Goal: Communication & Community: Ask a question

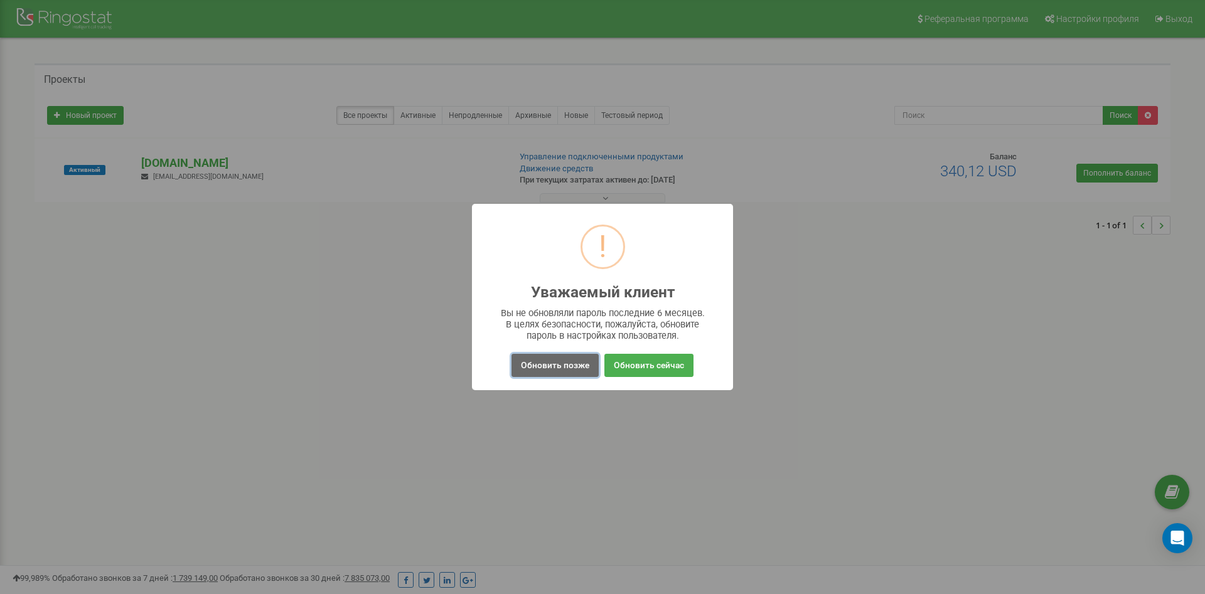
click at [540, 368] on button "Обновить позже" at bounding box center [555, 365] width 87 height 23
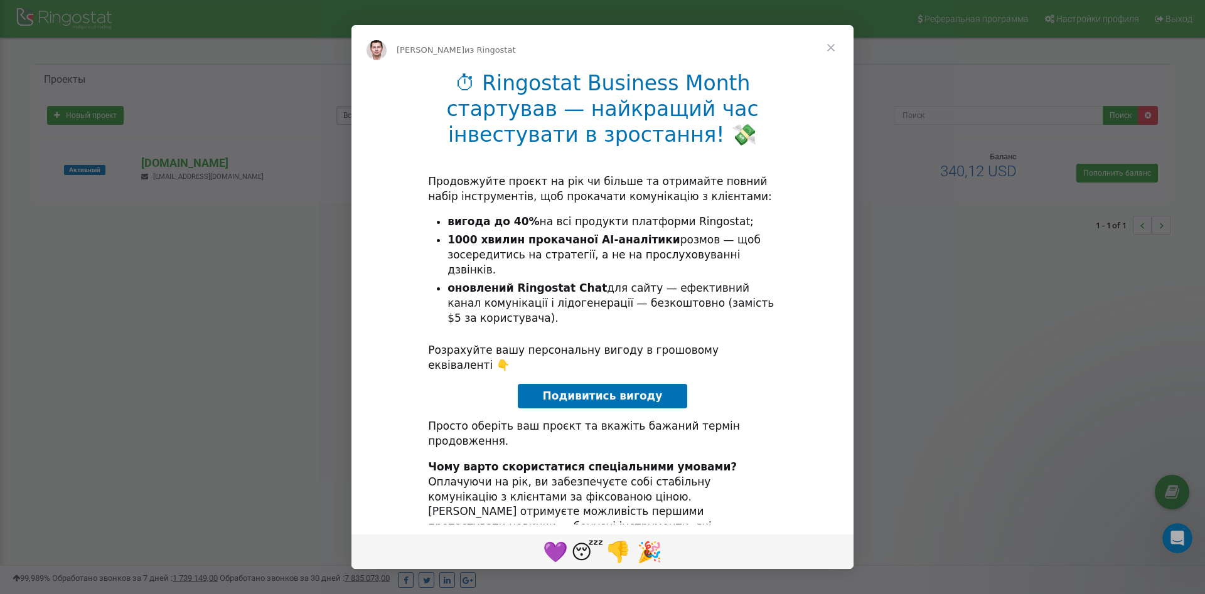
scroll to position [2, 0]
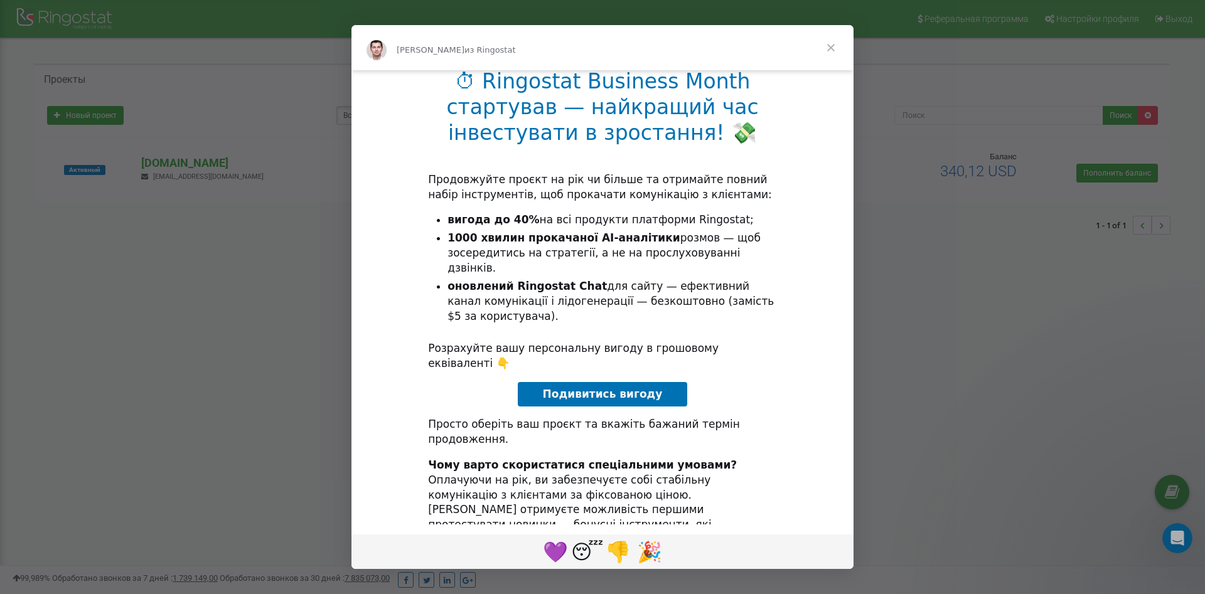
click at [825, 46] on span "Закрыть" at bounding box center [830, 47] width 45 height 45
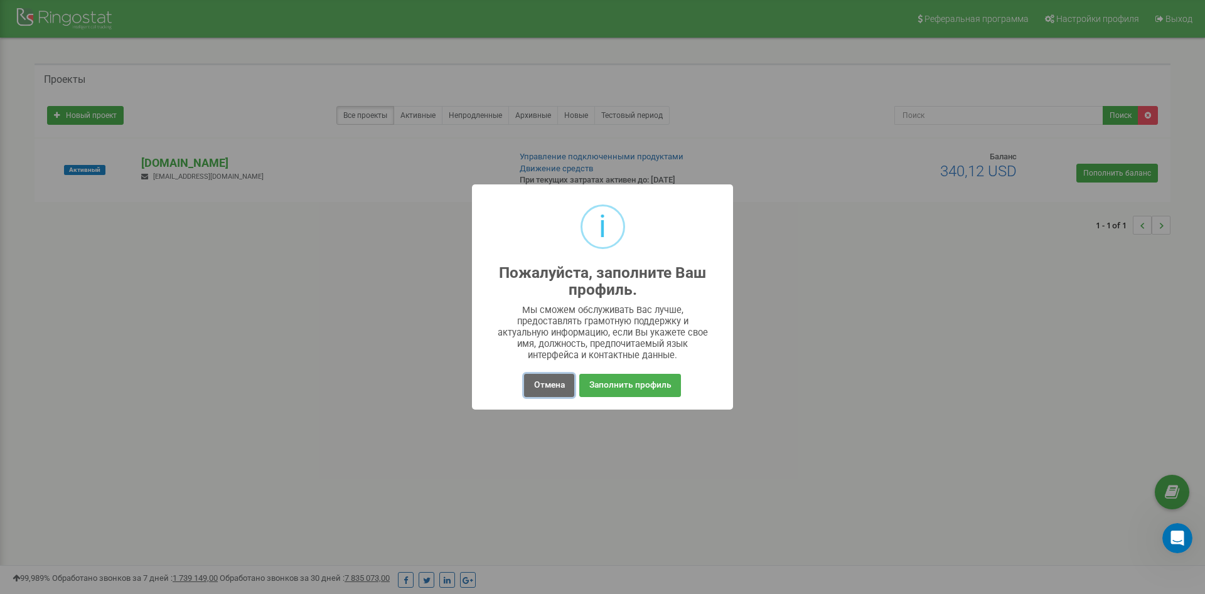
click at [546, 384] on button "Отмена" at bounding box center [549, 385] width 50 height 23
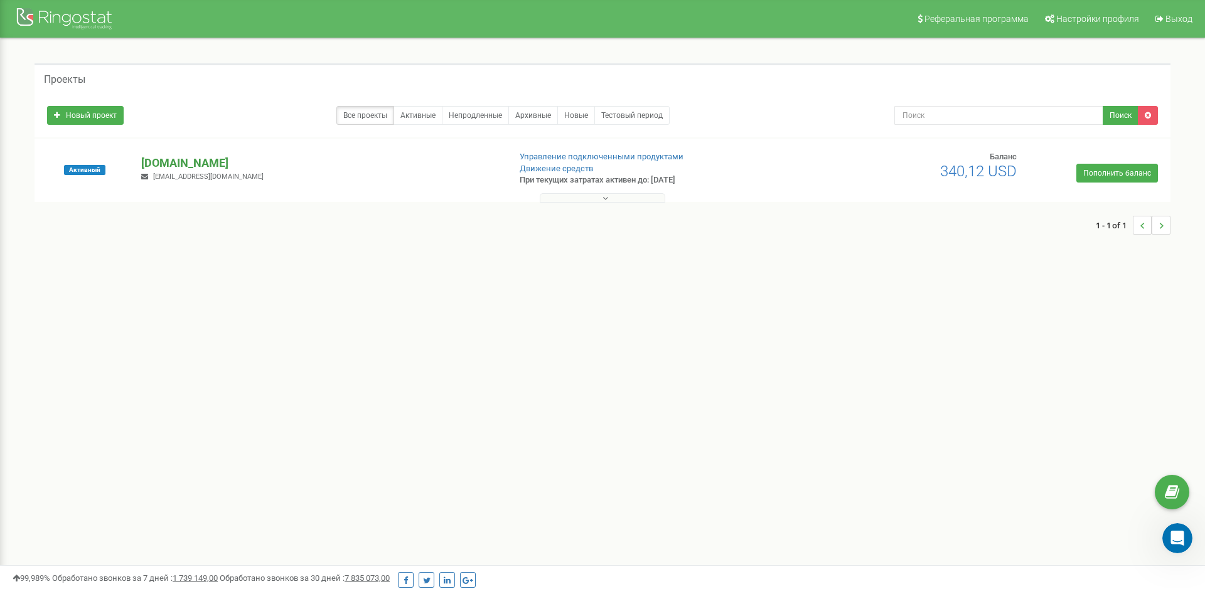
click at [173, 159] on p "[DOMAIN_NAME]" at bounding box center [320, 163] width 358 height 16
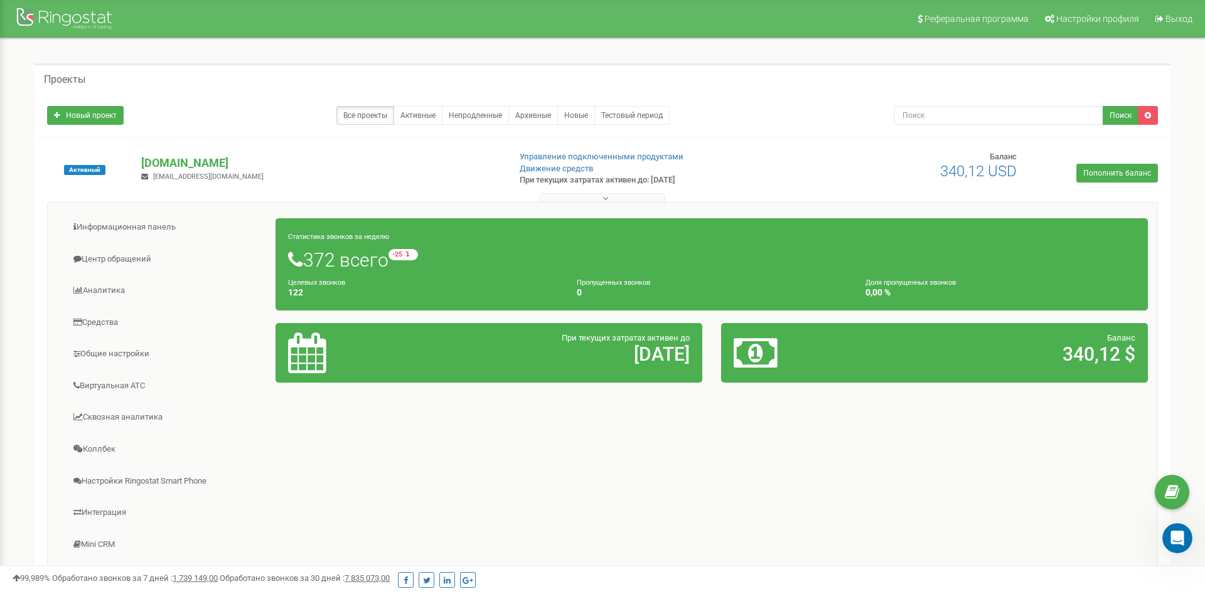
scroll to position [159, 0]
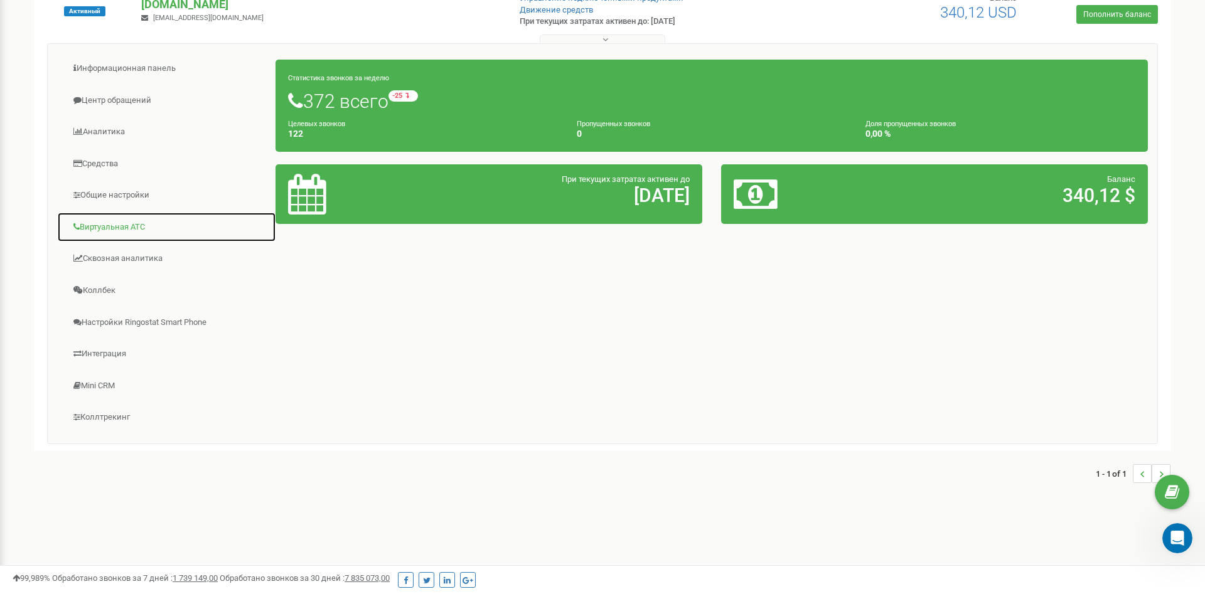
click at [102, 225] on link "Виртуальная АТС" at bounding box center [166, 227] width 219 height 31
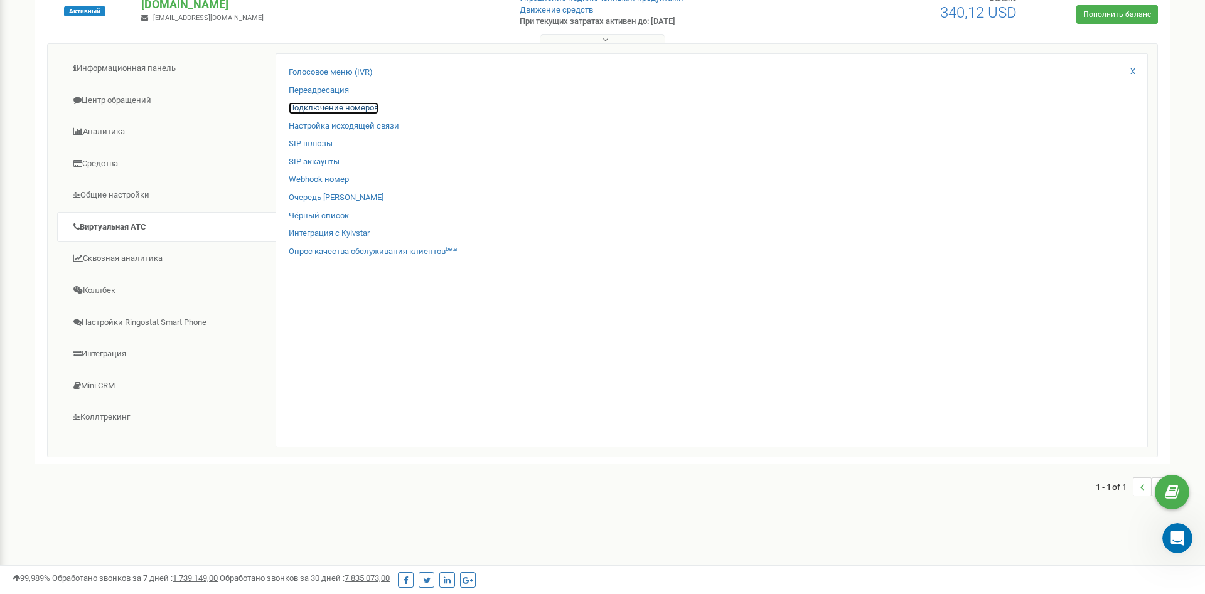
click at [316, 107] on link "Подключение номеров" at bounding box center [334, 108] width 90 height 12
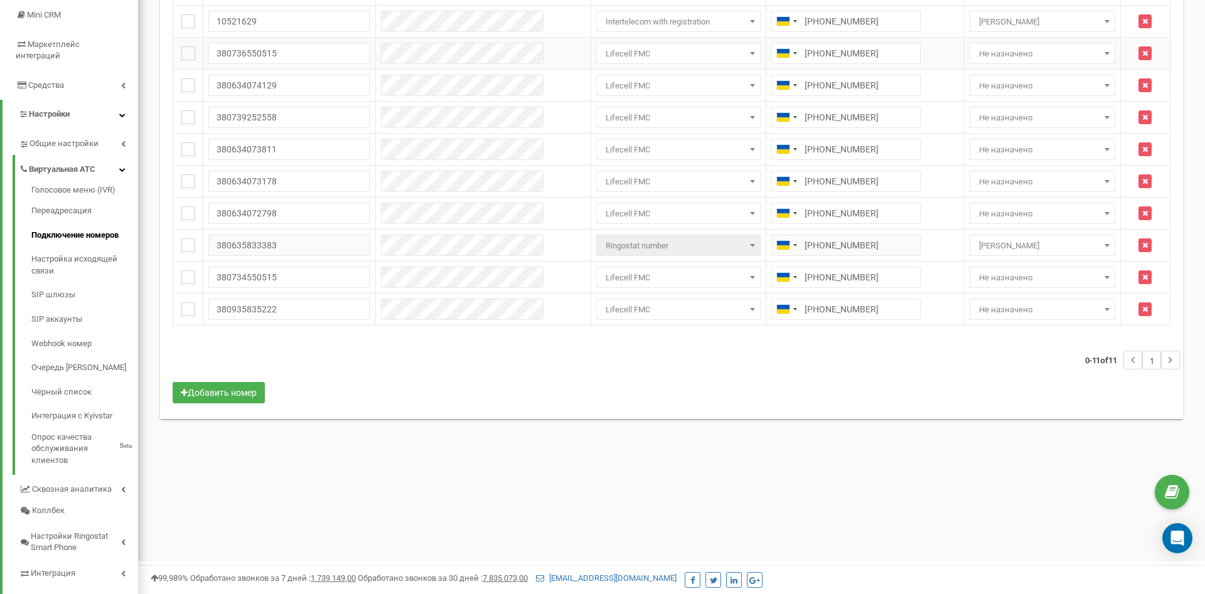
scroll to position [64, 0]
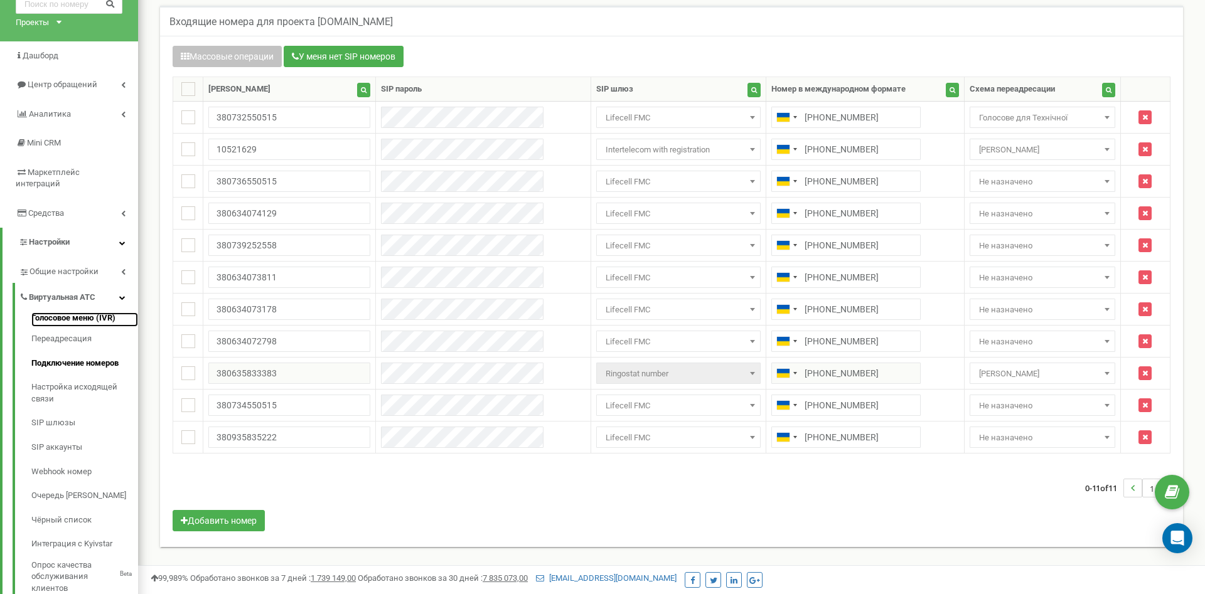
click at [63, 313] on link "Голосовое меню (IVR)" at bounding box center [84, 320] width 107 height 15
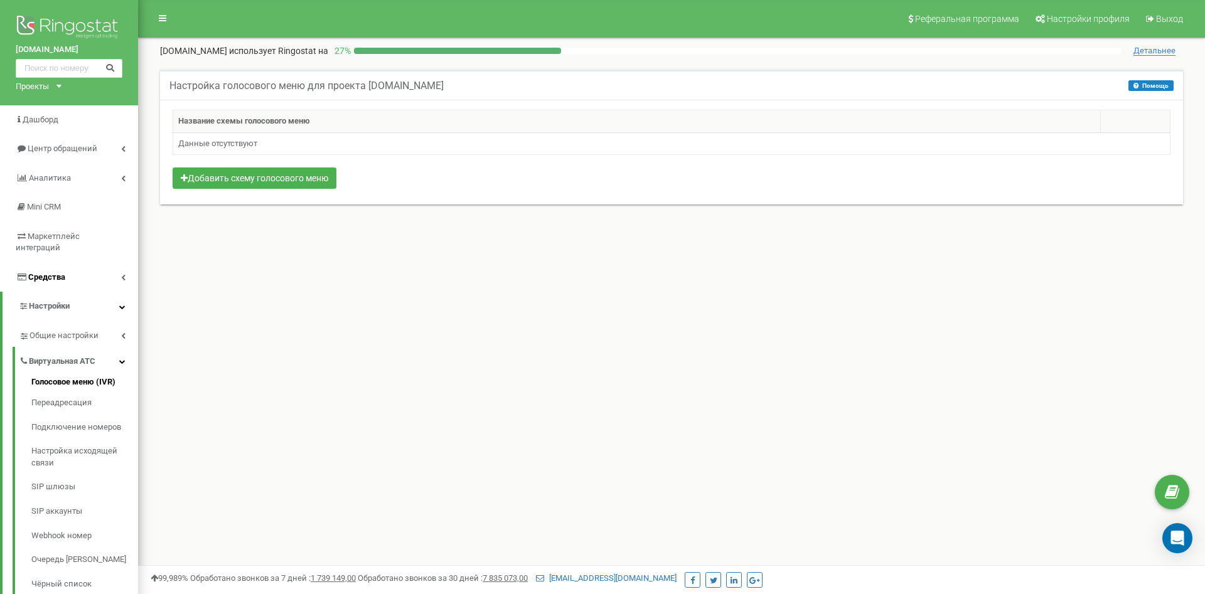
scroll to position [192, 0]
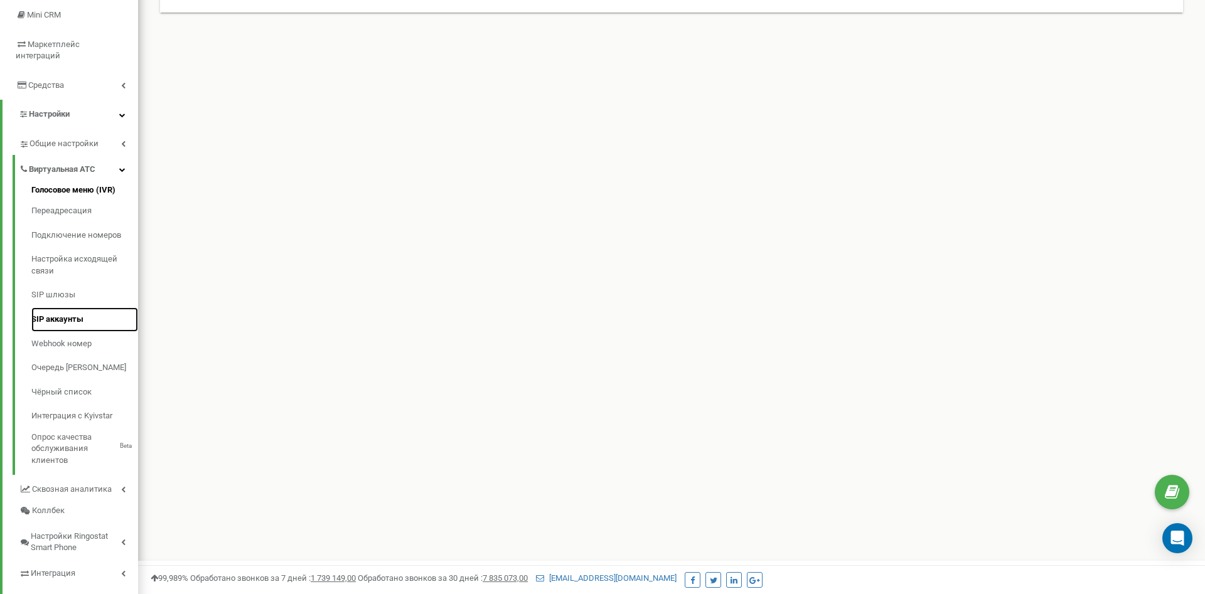
click at [52, 308] on link "SIP аккаунты" at bounding box center [84, 320] width 107 height 24
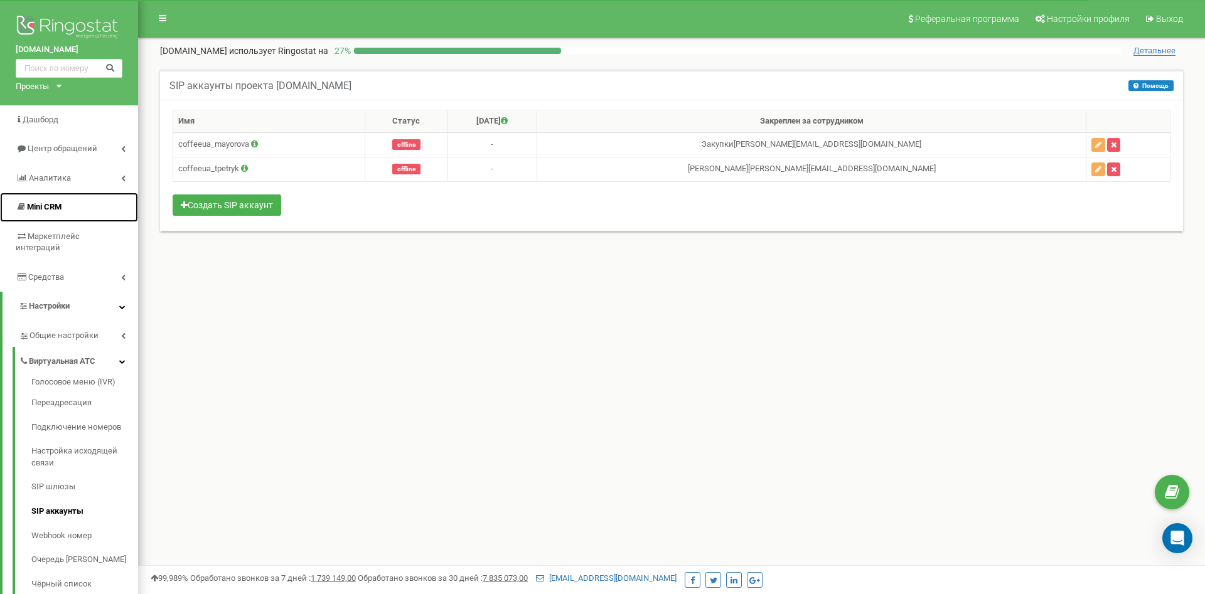
click at [48, 207] on span "Mini CRM" at bounding box center [44, 206] width 35 height 9
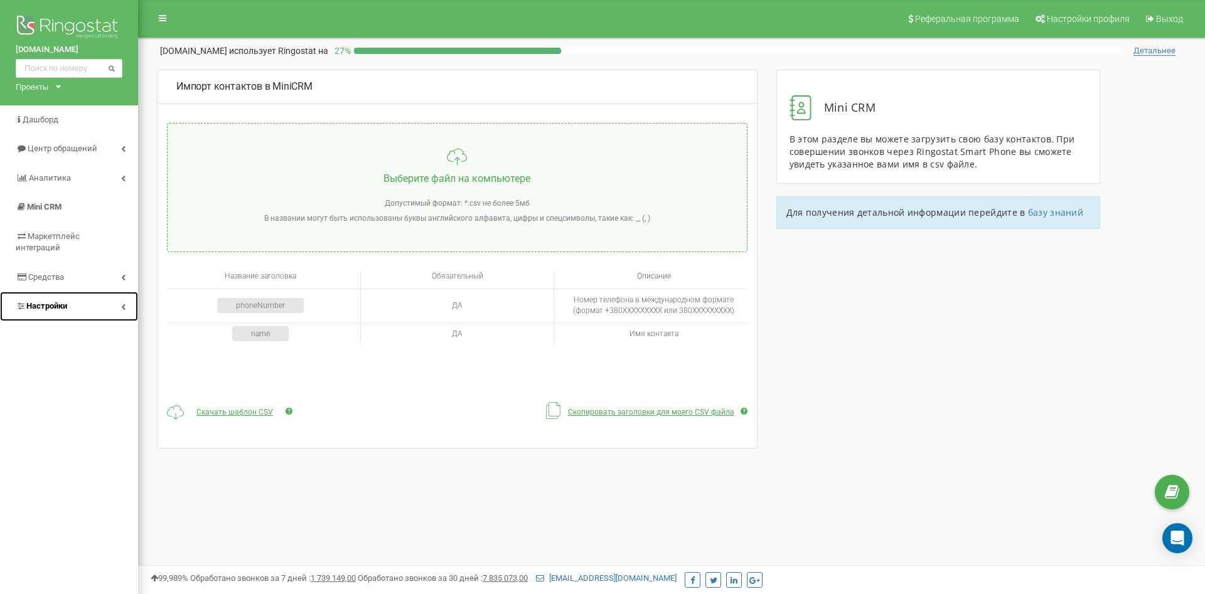
click at [54, 301] on span "Настройки" at bounding box center [46, 305] width 41 height 9
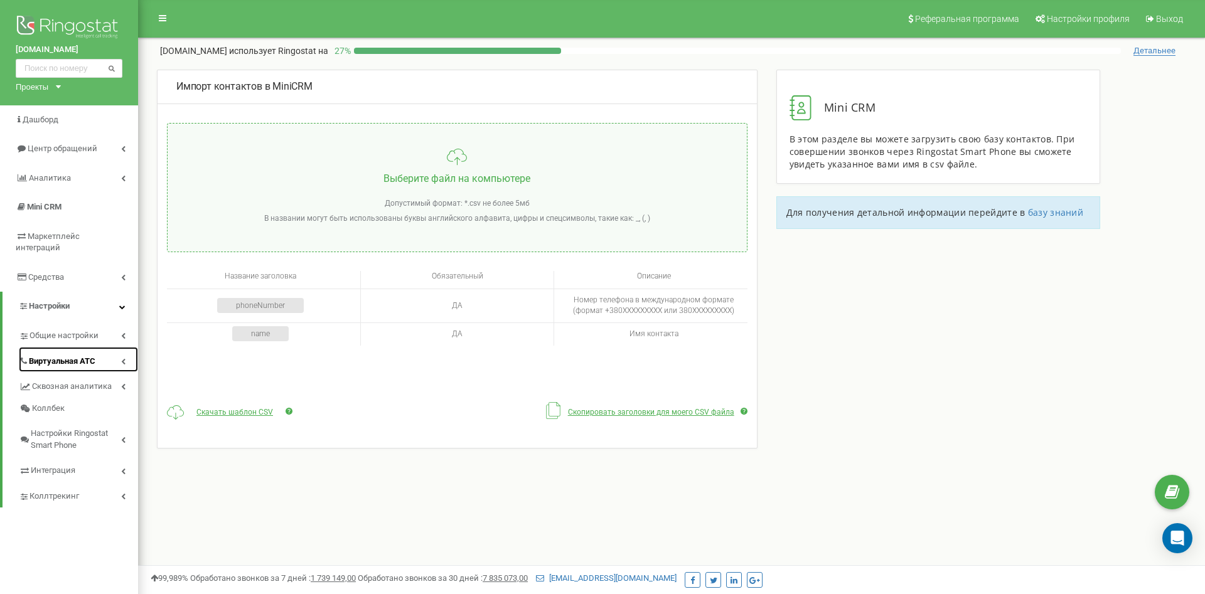
click at [45, 356] on span "Виртуальная АТС" at bounding box center [62, 362] width 67 height 12
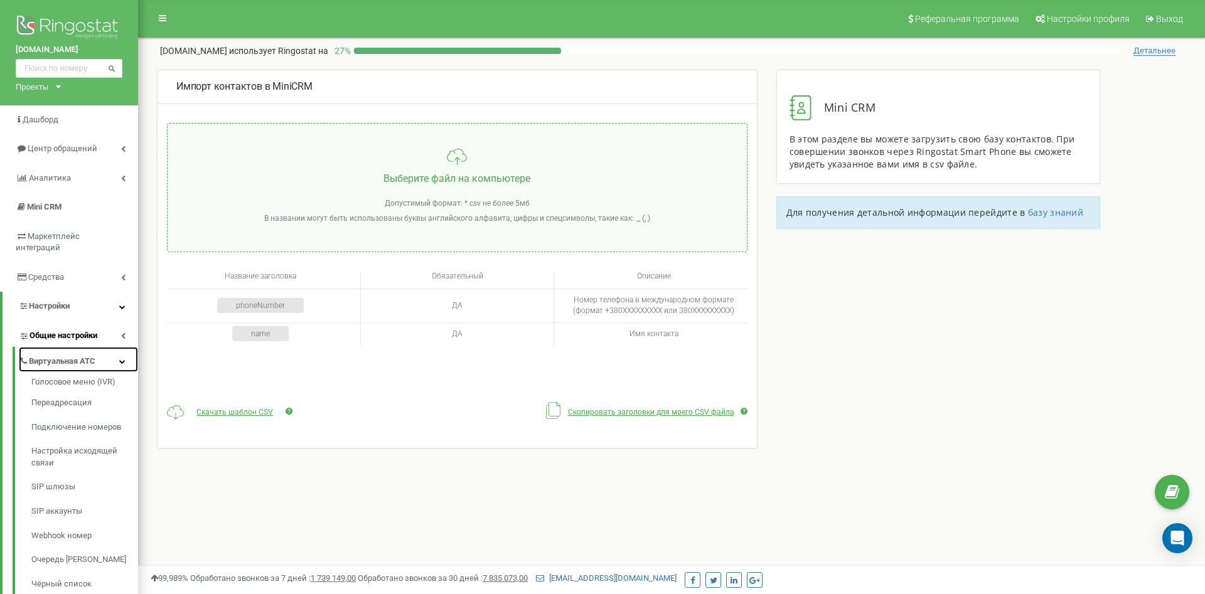
scroll to position [192, 0]
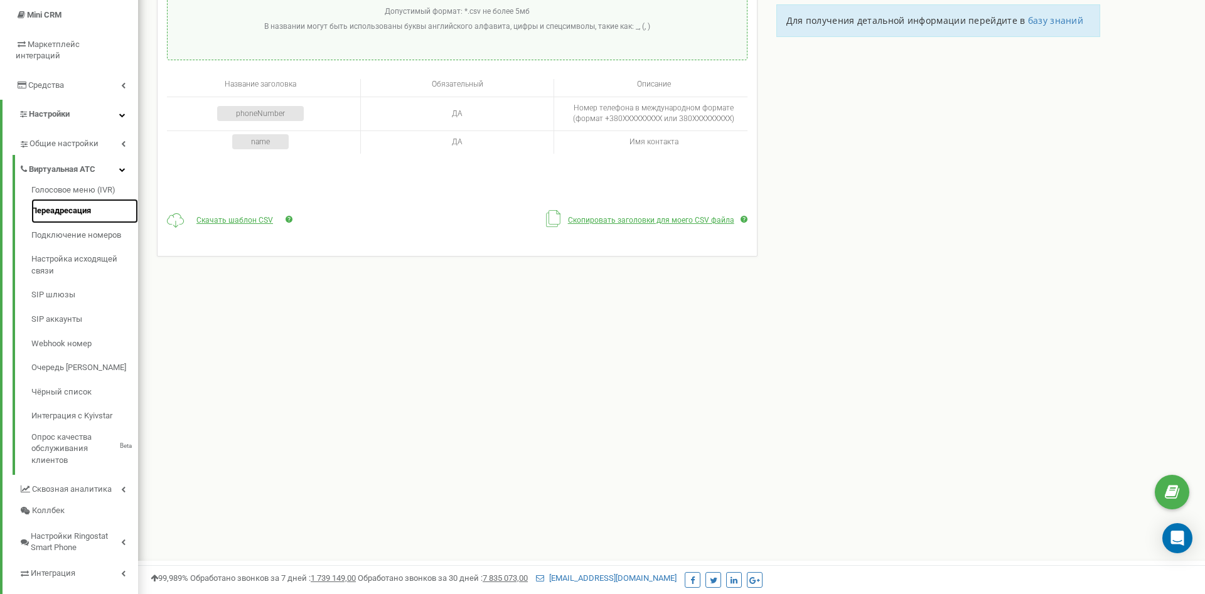
click at [62, 202] on link "Переадресация" at bounding box center [84, 211] width 107 height 24
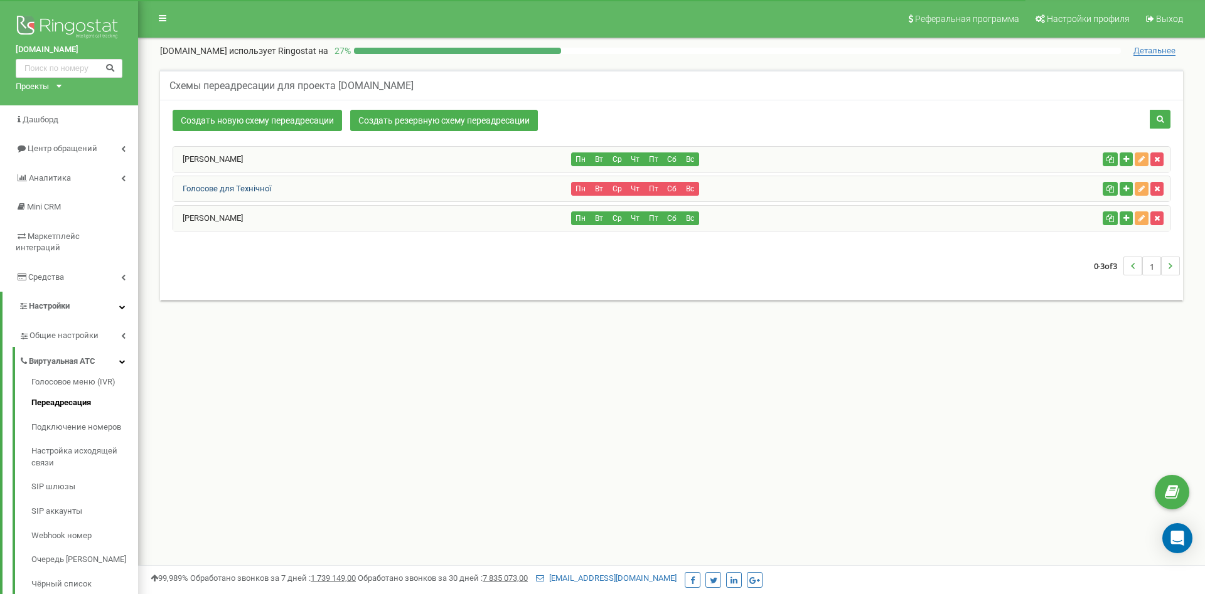
click at [256, 188] on link "Голосове для Технічної" at bounding box center [222, 188] width 98 height 9
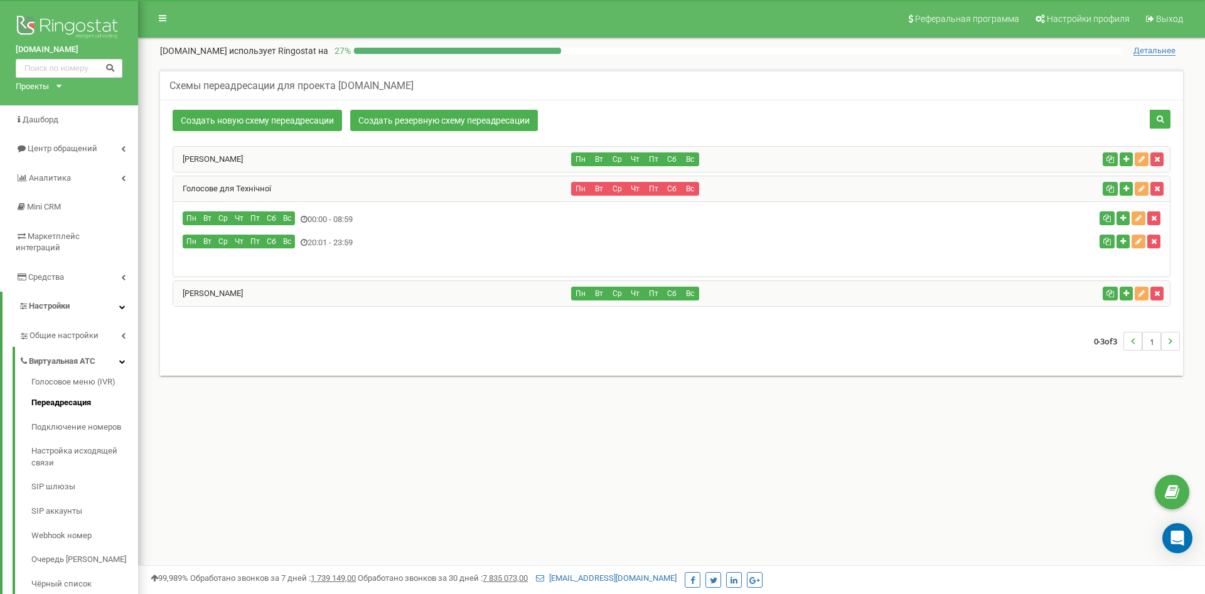
scroll to position [128, 0]
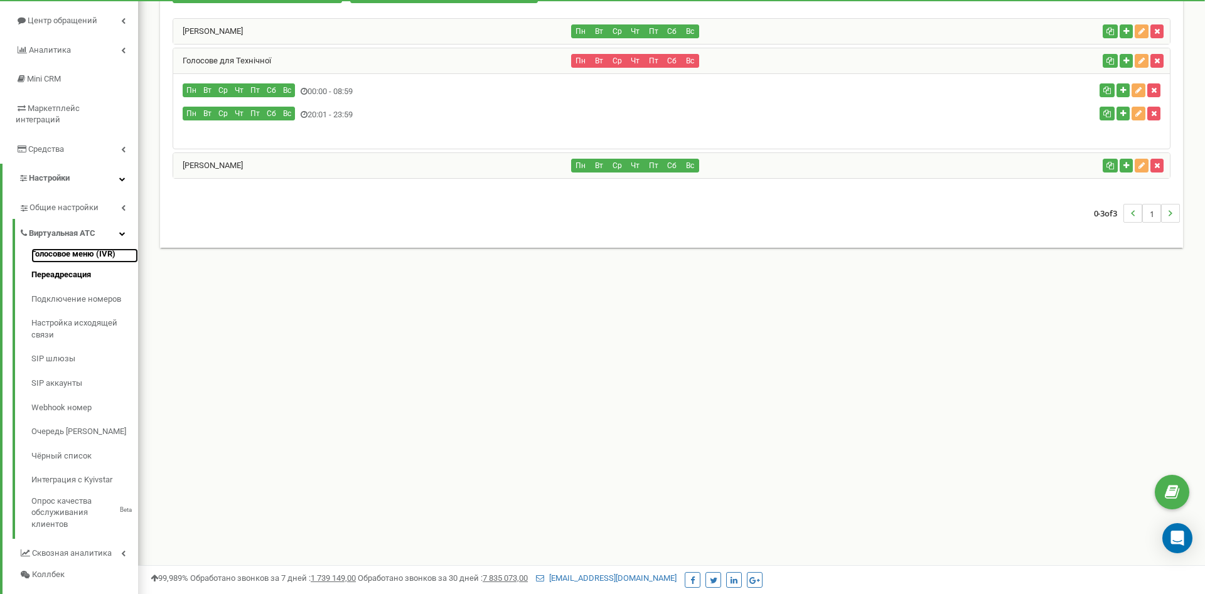
click at [80, 249] on link "Голосовое меню (IVR)" at bounding box center [84, 256] width 107 height 15
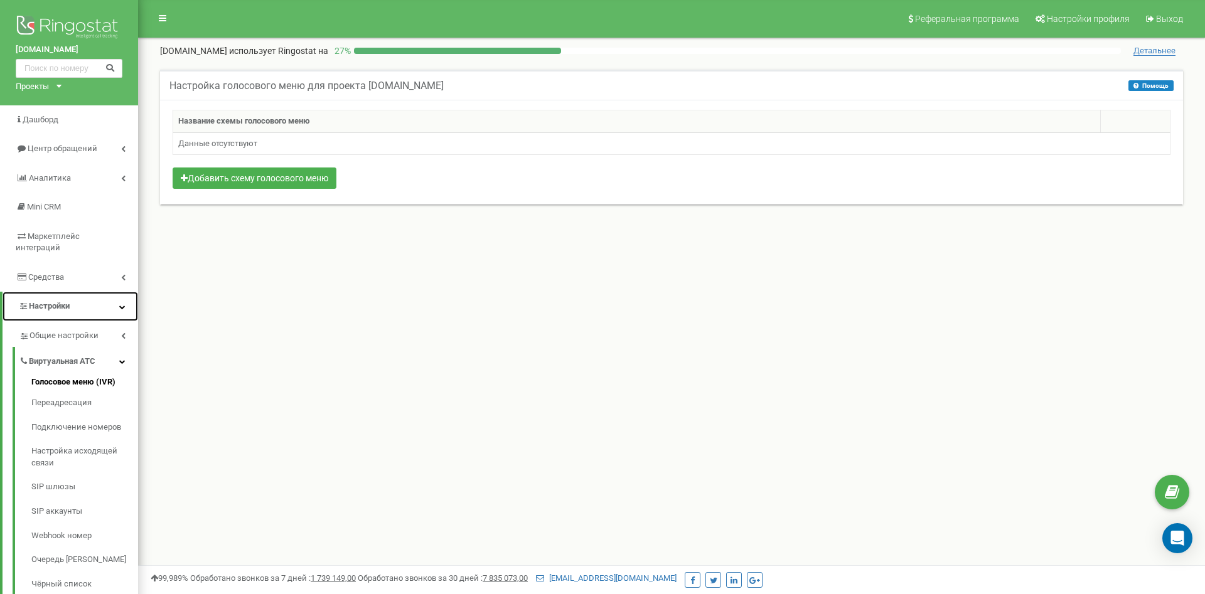
click at [46, 301] on span "Настройки" at bounding box center [49, 305] width 41 height 9
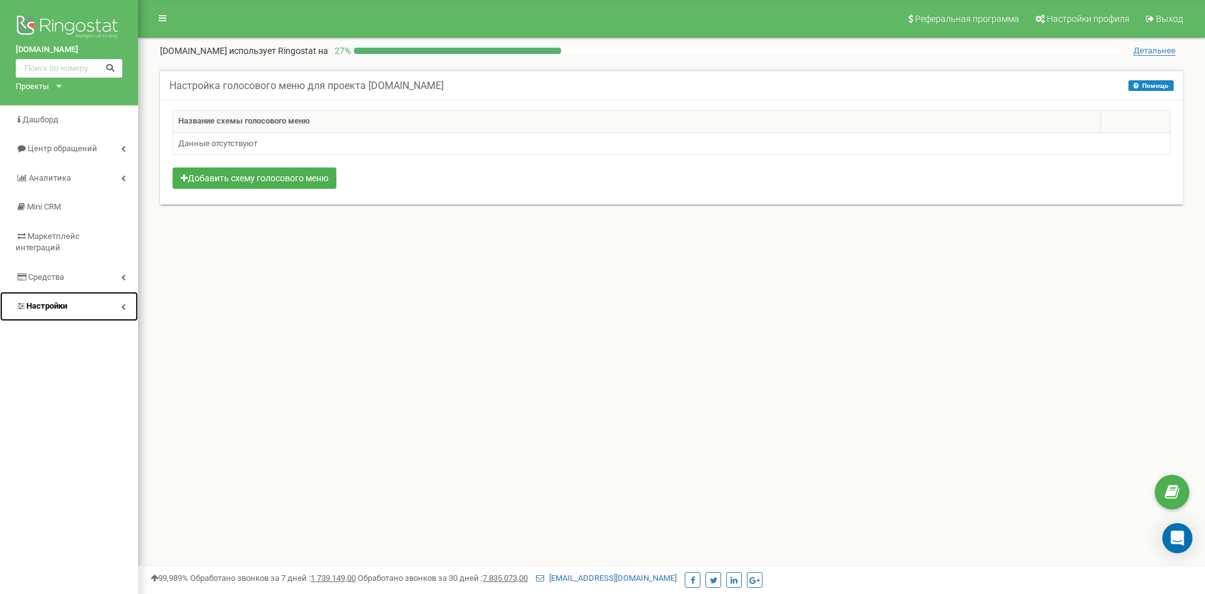
click at [74, 292] on link "Настройки" at bounding box center [69, 307] width 138 height 30
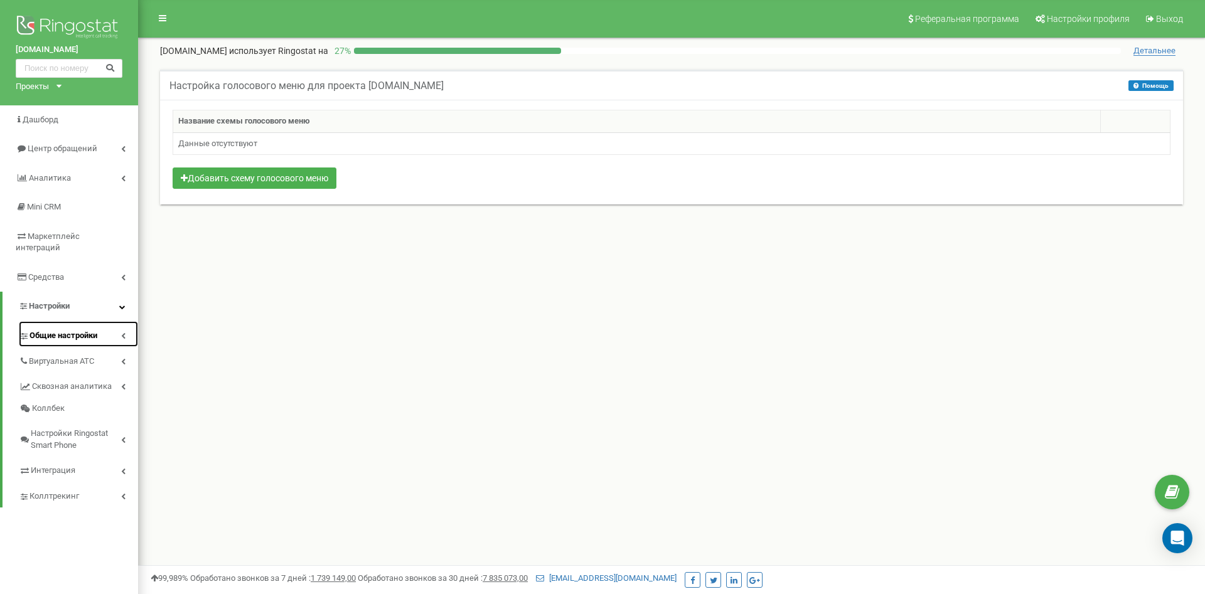
click at [70, 330] on span "Общие настройки" at bounding box center [64, 336] width 68 height 12
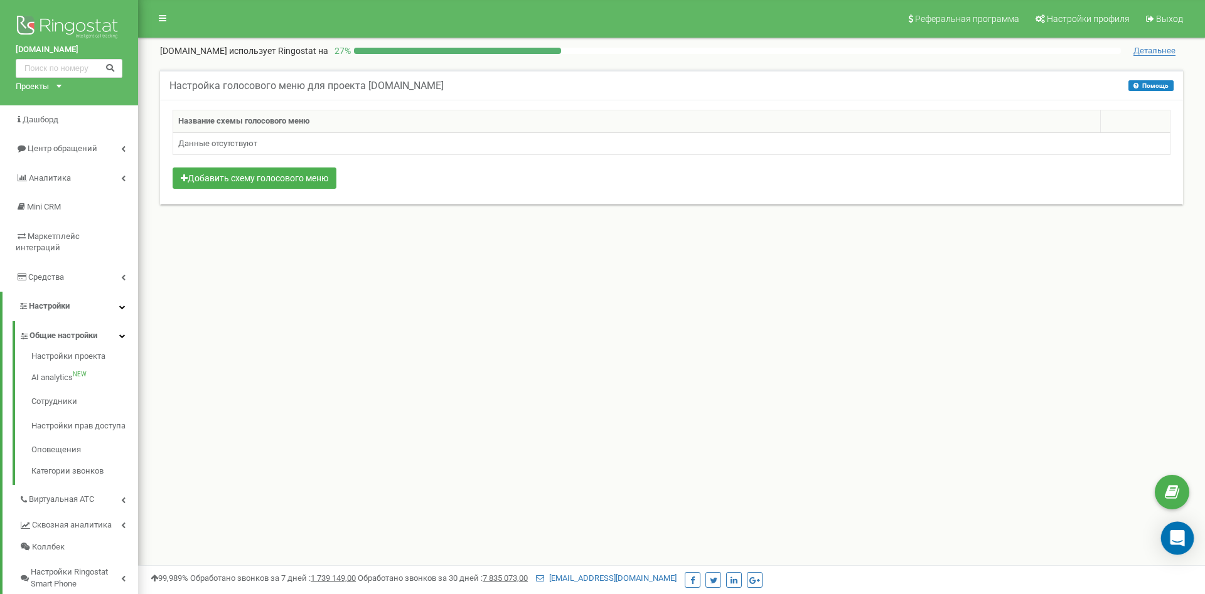
click at [1171, 540] on icon "Open Intercom Messenger" at bounding box center [1177, 538] width 16 height 16
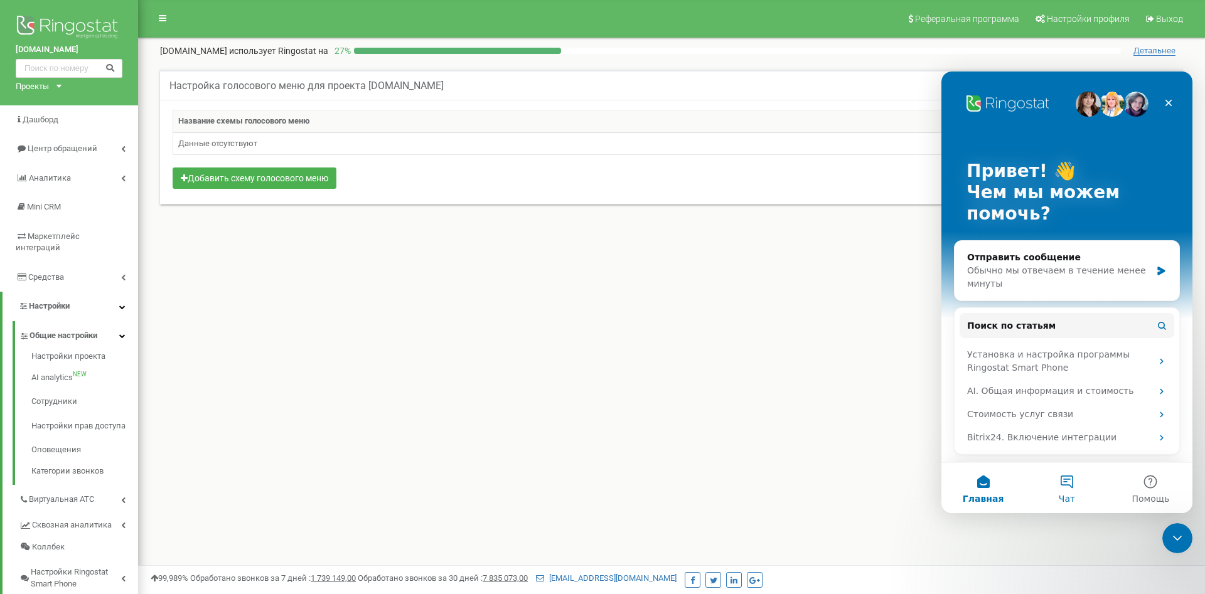
click at [1076, 479] on button "Чат" at bounding box center [1066, 488] width 83 height 50
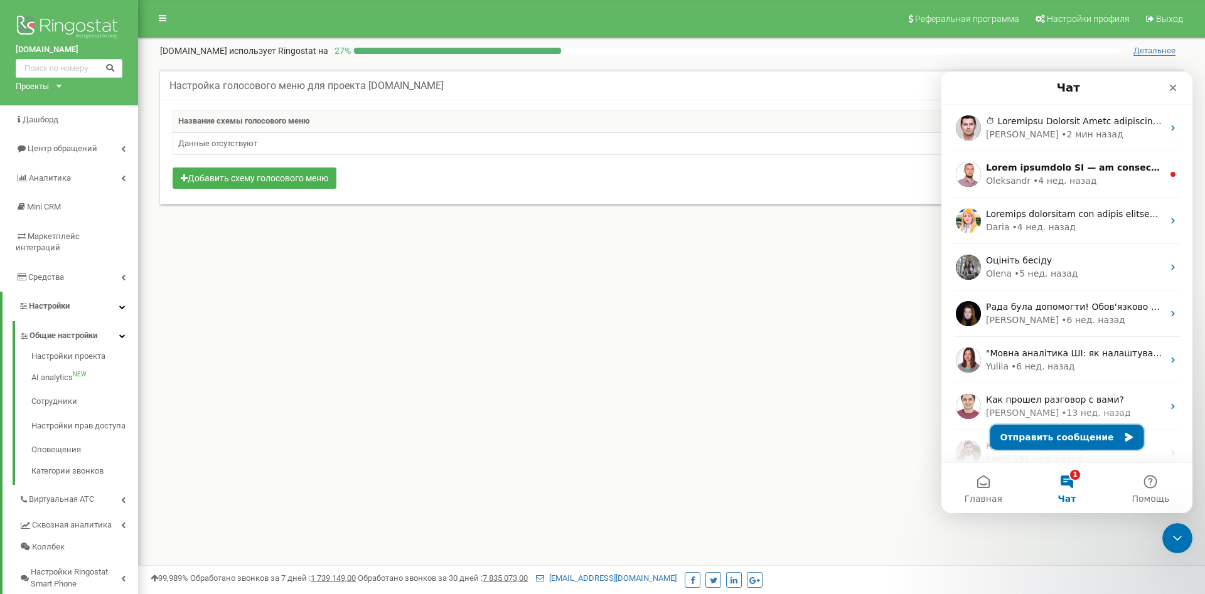
click at [1076, 436] on button "Отправить сообщение" at bounding box center [1067, 437] width 154 height 25
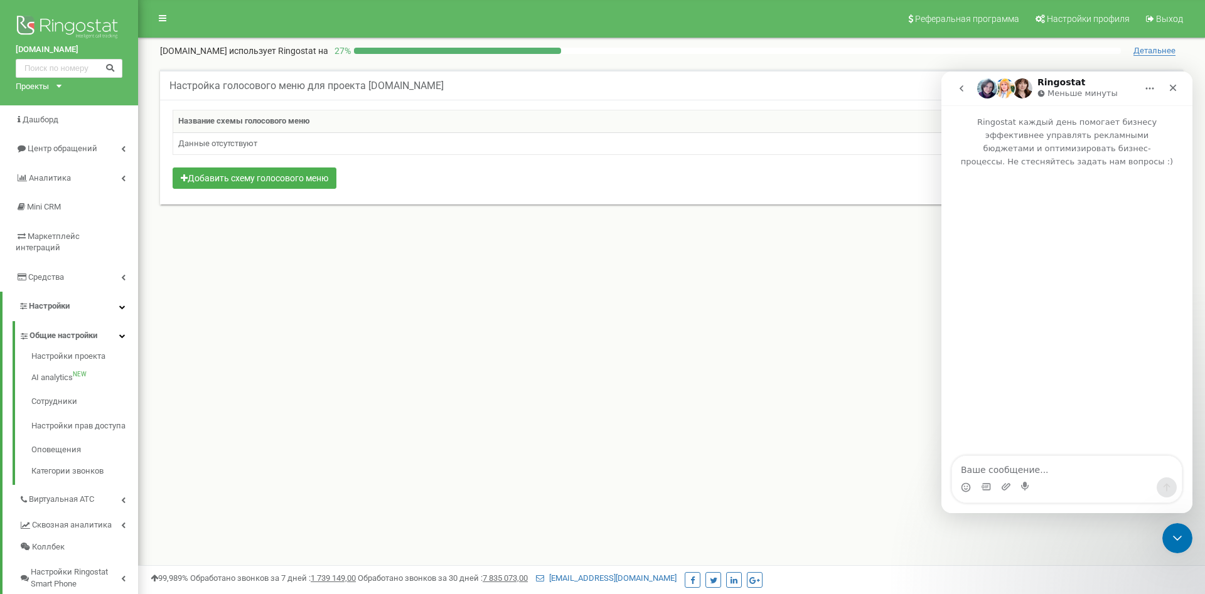
click at [1038, 473] on textarea "Ваше сообщение..." at bounding box center [1067, 466] width 230 height 21
type textarea "Добрый день"
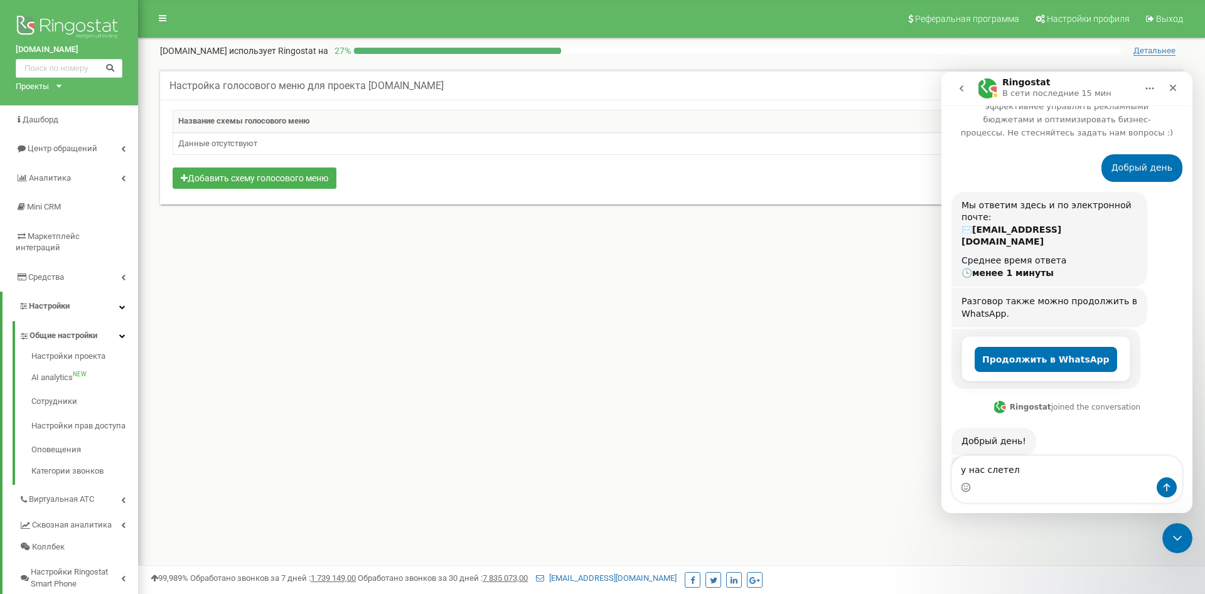
scroll to position [107, 0]
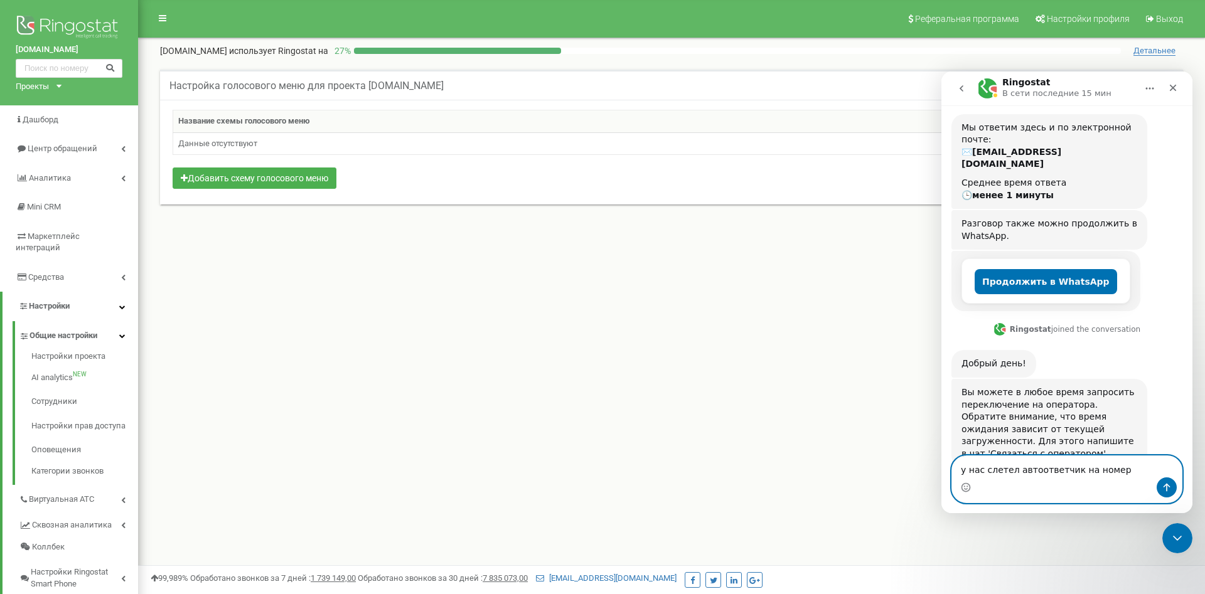
click at [1123, 475] on textarea "у нас слетел автоответчик на номер" at bounding box center [1067, 466] width 230 height 21
type textarea "у нас слетел автоответчик на номер 0800 200 515"
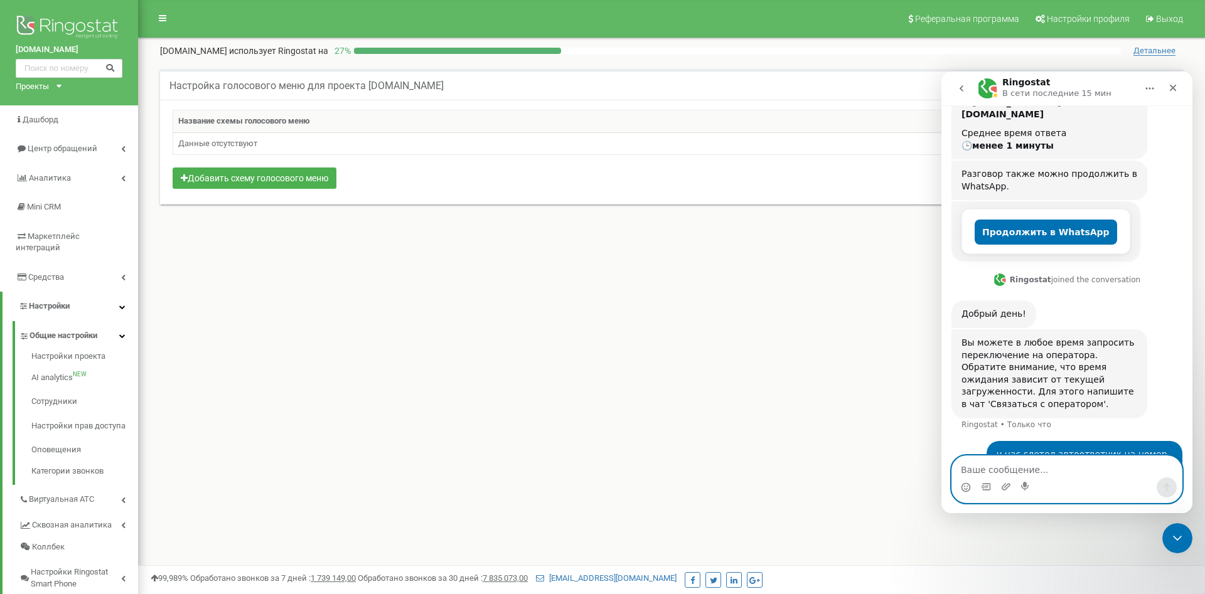
scroll to position [157, 0]
type textarea "как это исправить?"
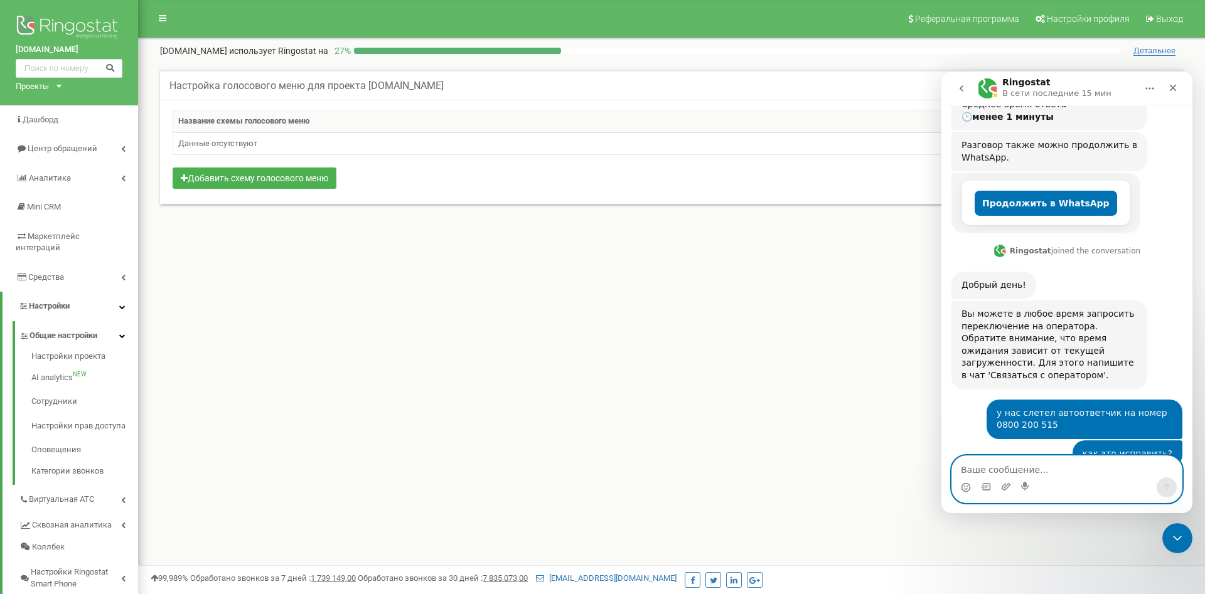
scroll to position [260, 0]
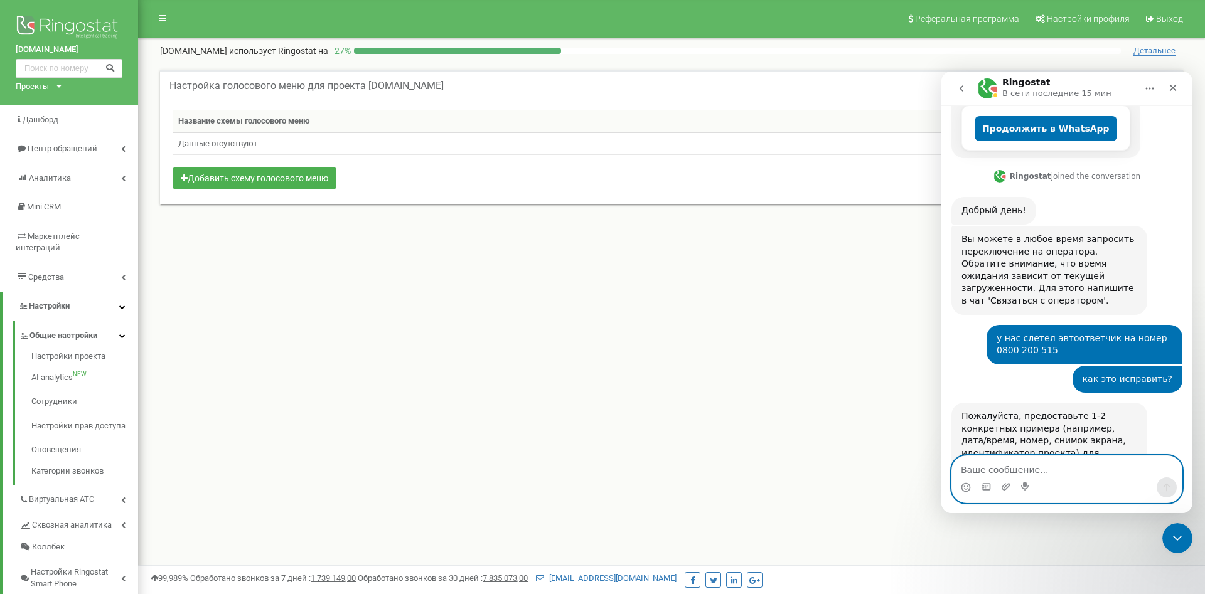
click at [1024, 463] on textarea "Ваше сообщение..." at bounding box center [1067, 466] width 230 height 21
click at [1041, 472] on textarea "проект coffee.ua" at bounding box center [1067, 466] width 230 height 21
click at [1108, 471] on textarea "проект coffee.ua. Должен быть" at bounding box center [1067, 466] width 230 height 21
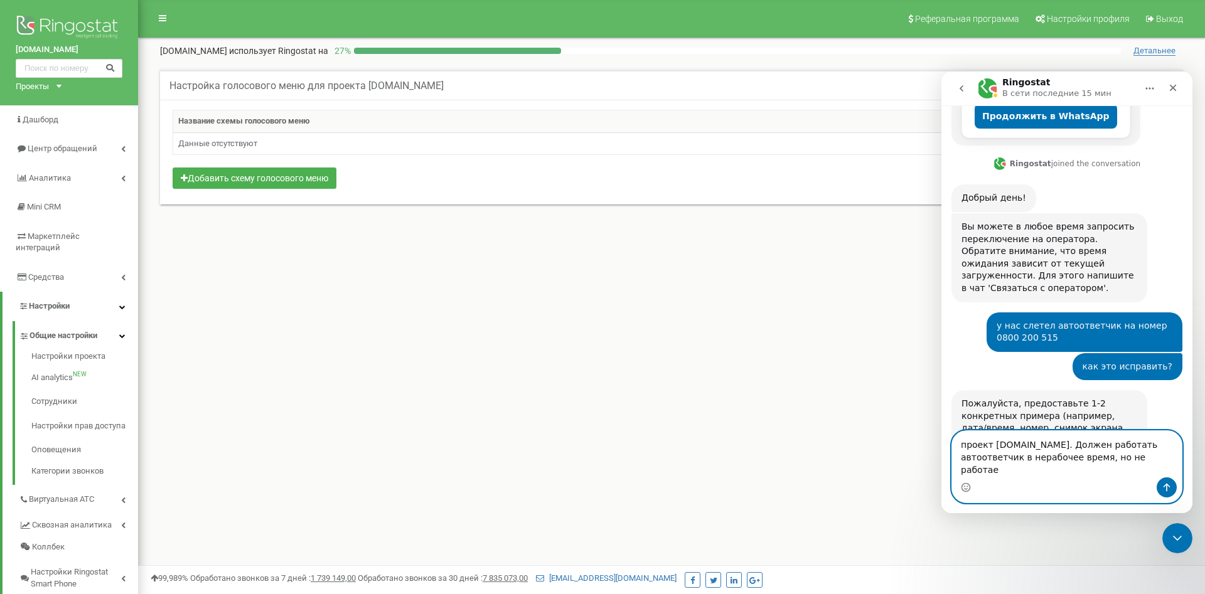
type textarea "проект [DOMAIN_NAME]. Должен работать автоответчик в нерабочее время, но не раб…"
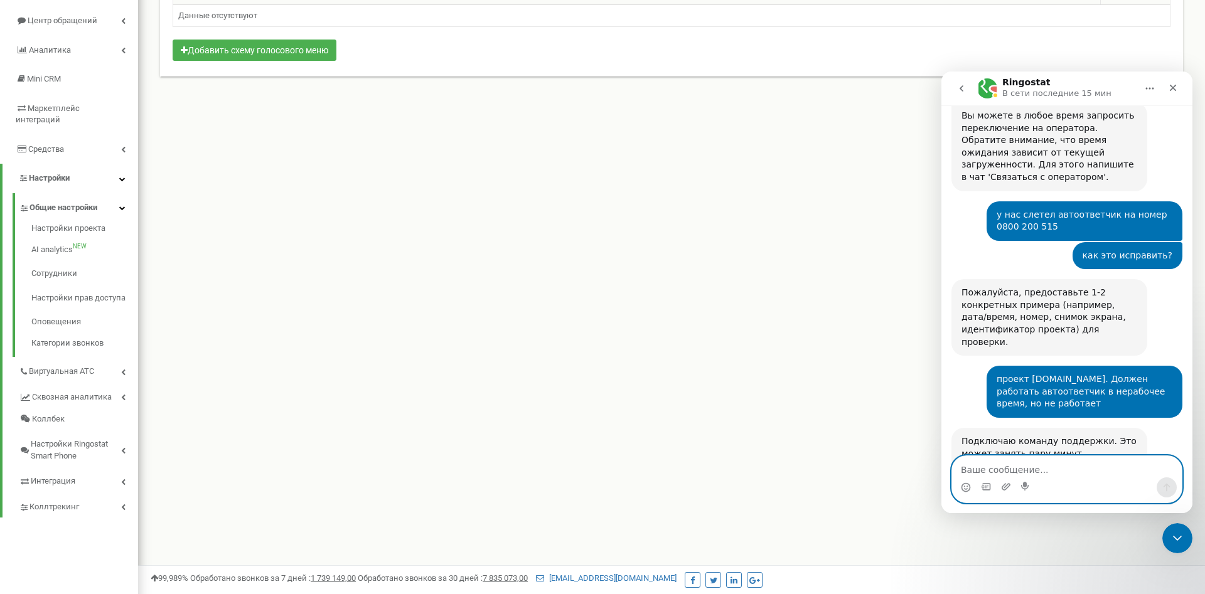
scroll to position [0, 0]
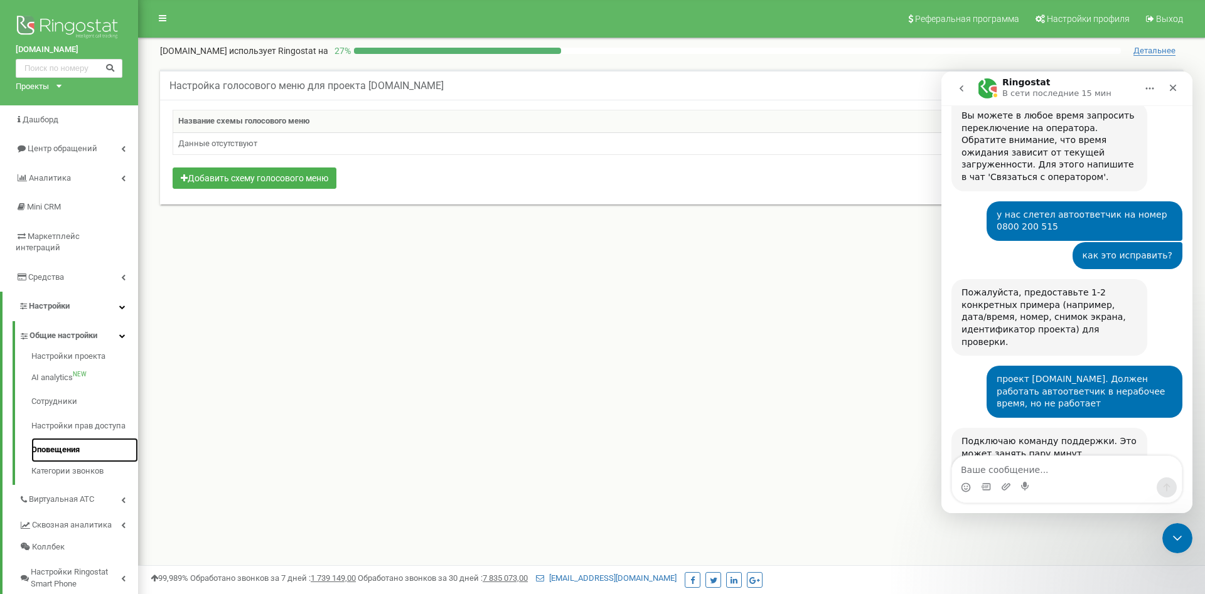
click at [58, 439] on link "Оповещения" at bounding box center [84, 450] width 107 height 24
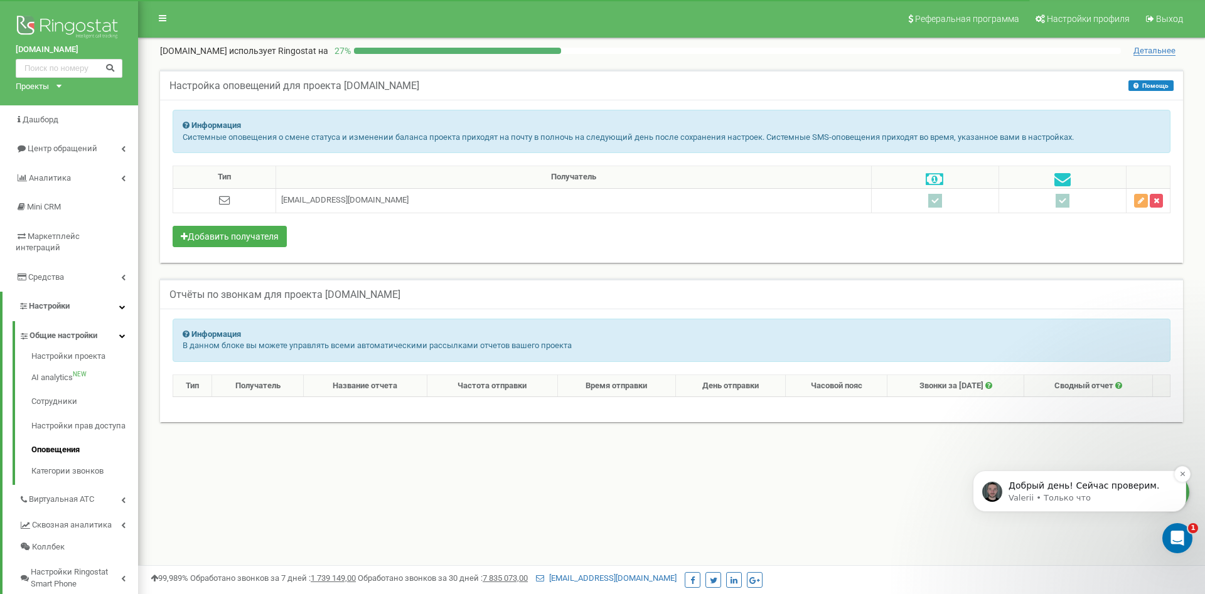
click at [1078, 504] on p "Valerii • Только что" at bounding box center [1090, 498] width 162 height 11
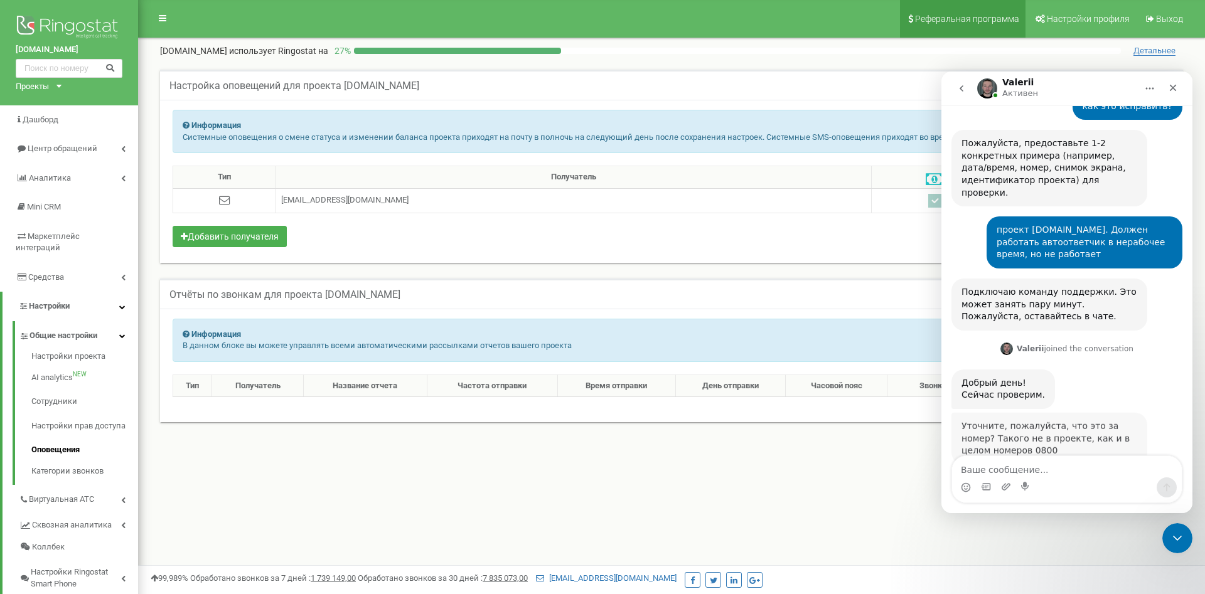
scroll to position [513, 0]
